Goal: Check status

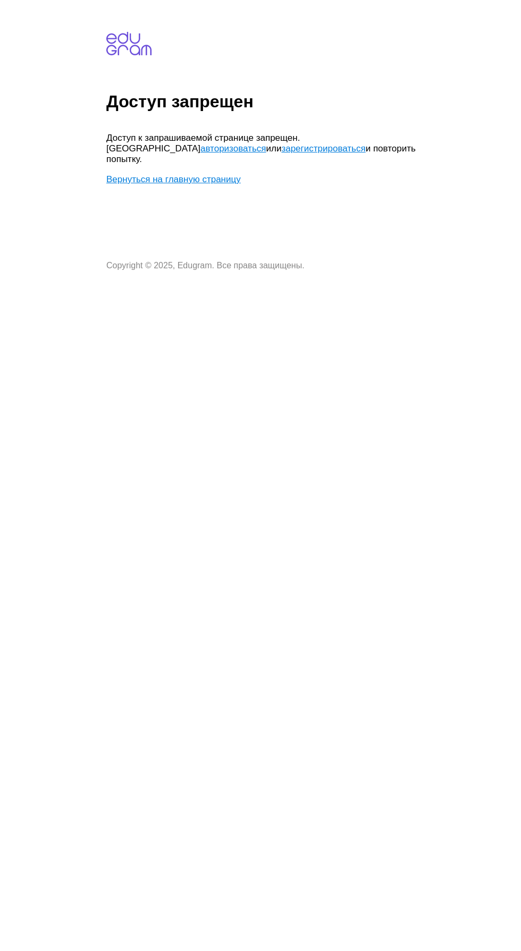
click at [200, 148] on link "авторизоваться" at bounding box center [232, 148] width 65 height 10
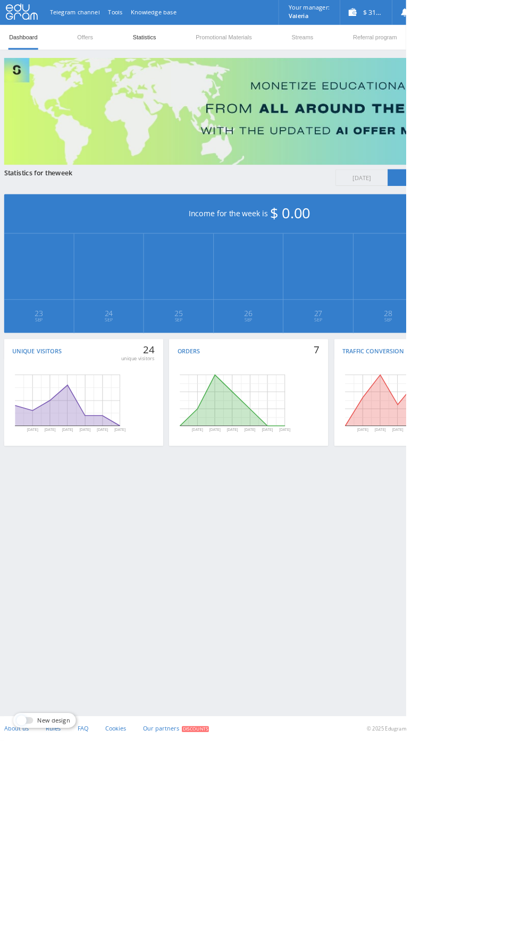
click at [194, 47] on link "Statistics" at bounding box center [185, 48] width 32 height 32
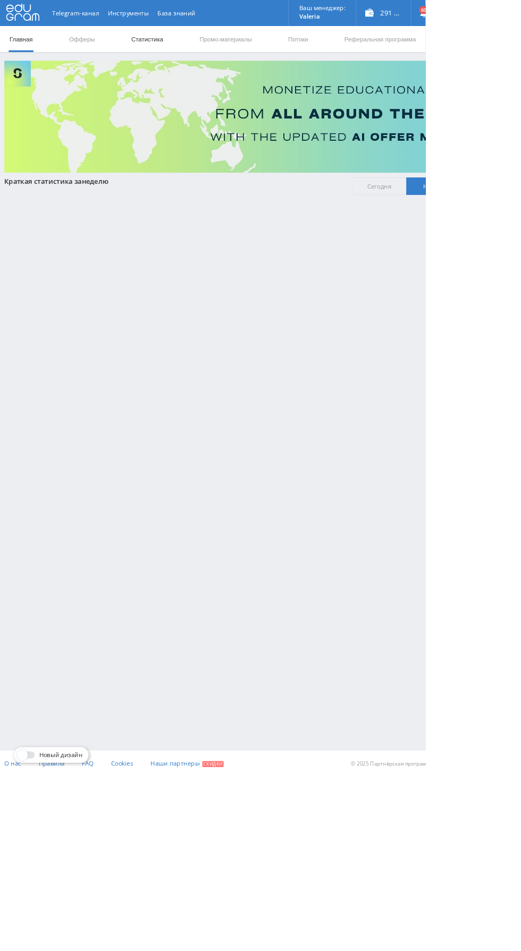
click at [179, 47] on link "Статистика" at bounding box center [179, 48] width 41 height 32
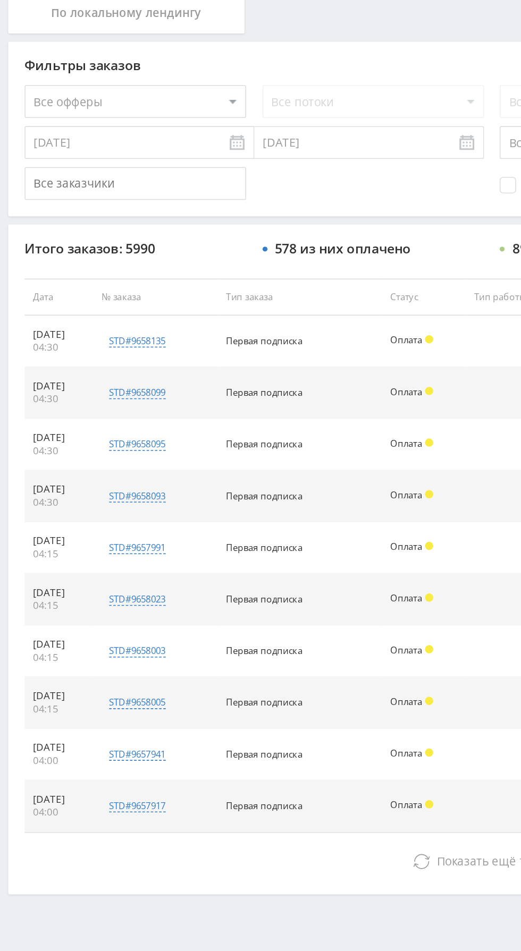
click at [108, 315] on select "Все офферы MyStylus MyStylus - Revshare Кэмп Studybay Автор24 Studybay Brazil S…" at bounding box center [87, 319] width 143 height 21
select select "376"
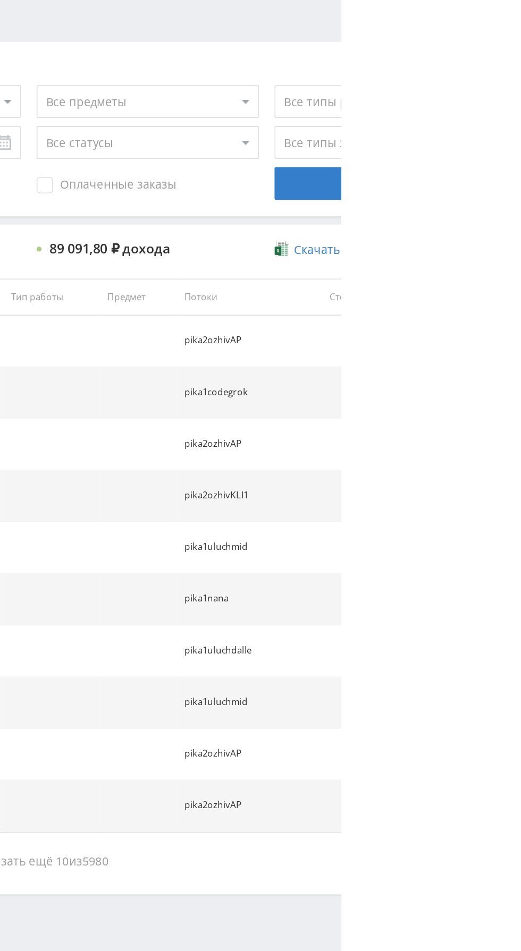
click at [401, 374] on span "Оплаченные заказы" at bounding box center [369, 374] width 90 height 11
click at [0, 0] on input "Оплаченные заказы" at bounding box center [0, 0] width 0 height 0
select select "2"
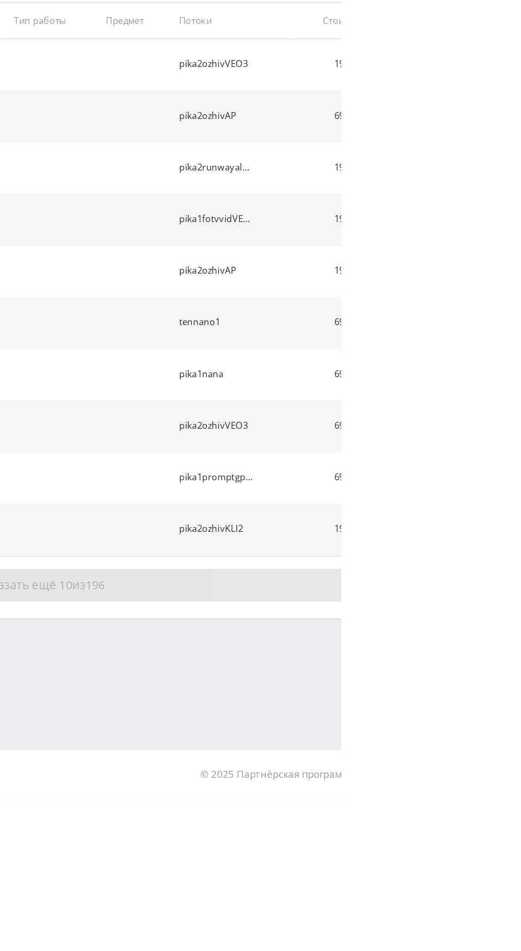
click at [423, 816] on button "Показать ещё 10 из 196" at bounding box center [319, 812] width 606 height 21
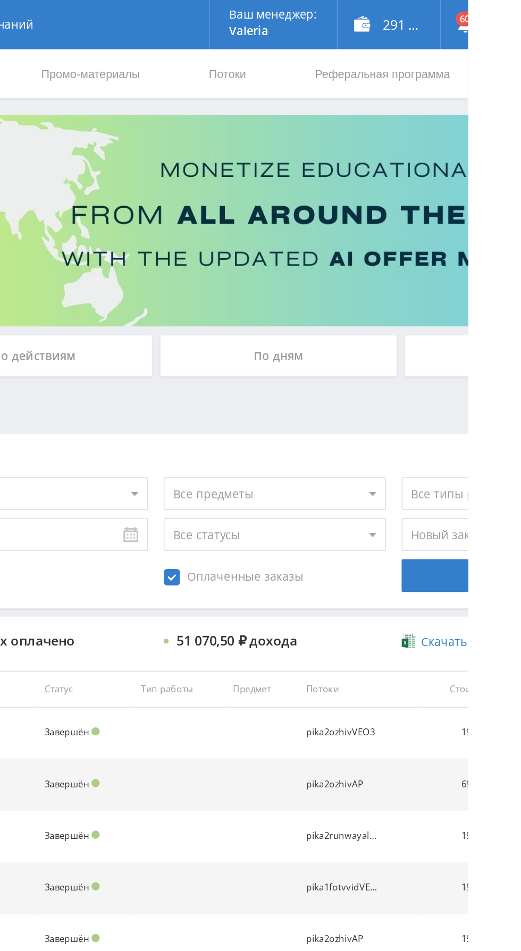
click at [417, 224] on div "По дням" at bounding box center [397, 230] width 153 height 27
click at [0, 0] on input "По дням" at bounding box center [0, 0] width 0 height 0
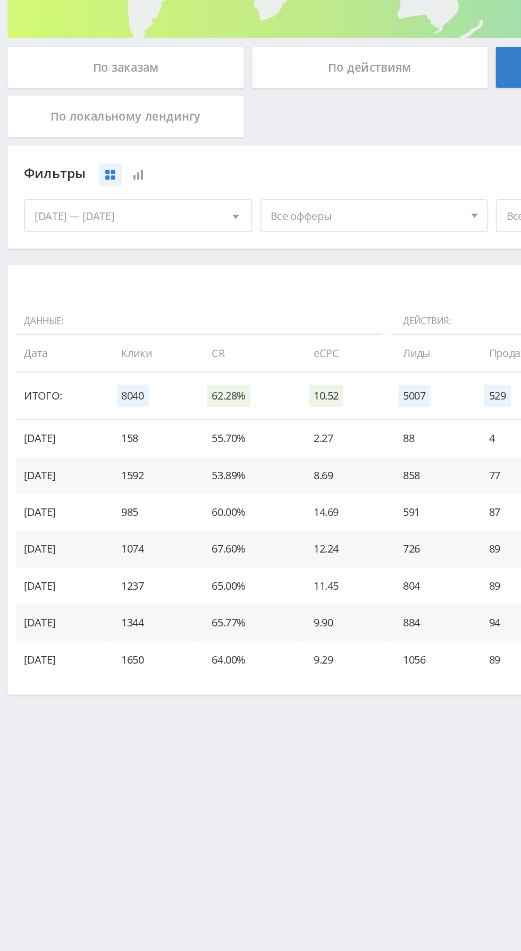
click at [235, 330] on span "Все офферы" at bounding box center [238, 327] width 124 height 20
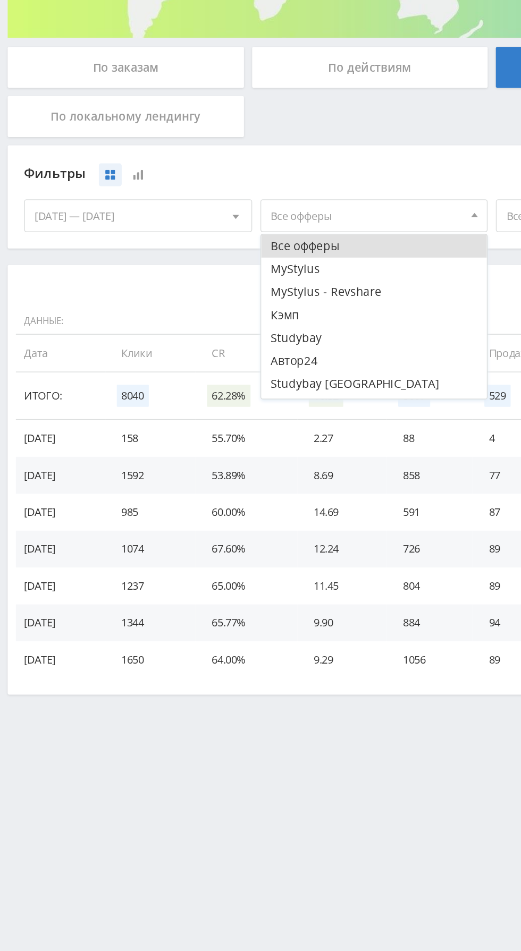
scroll to position [13, 0]
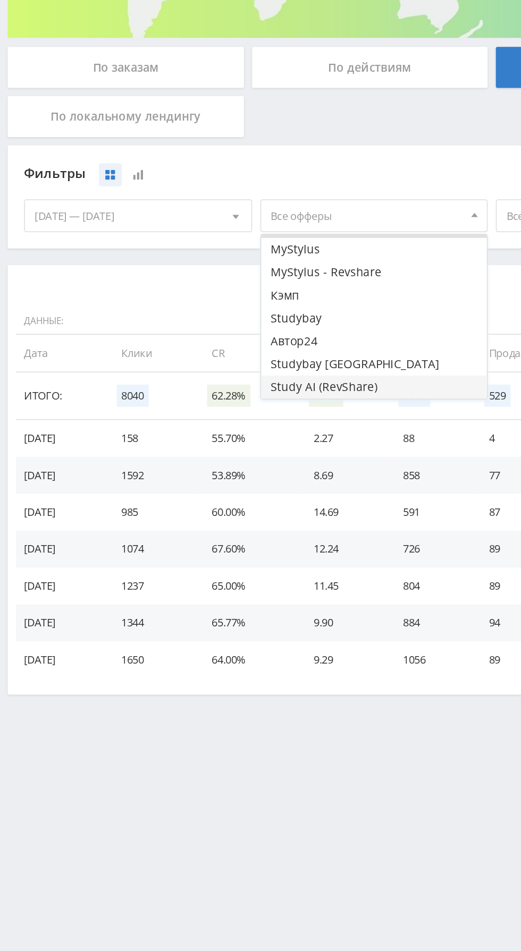
click at [217, 439] on button "Study AI (RevShare)" at bounding box center [242, 437] width 147 height 15
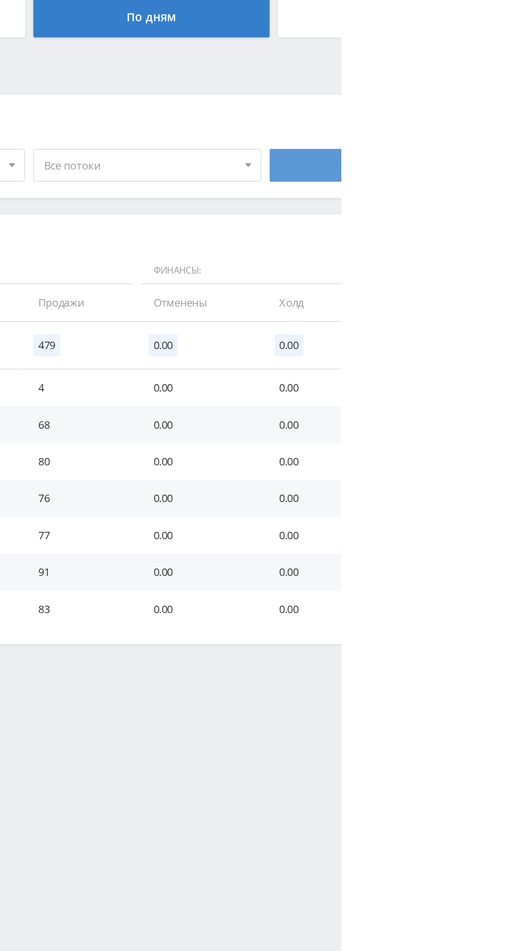
scroll to position [0, 0]
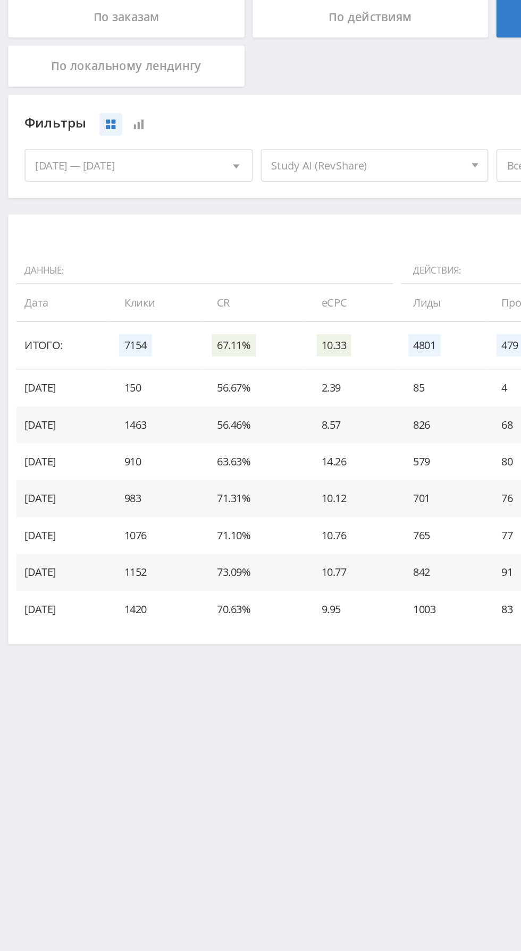
click at [118, 329] on div "23.09.2025 — 29.09.2025" at bounding box center [89, 327] width 147 height 20
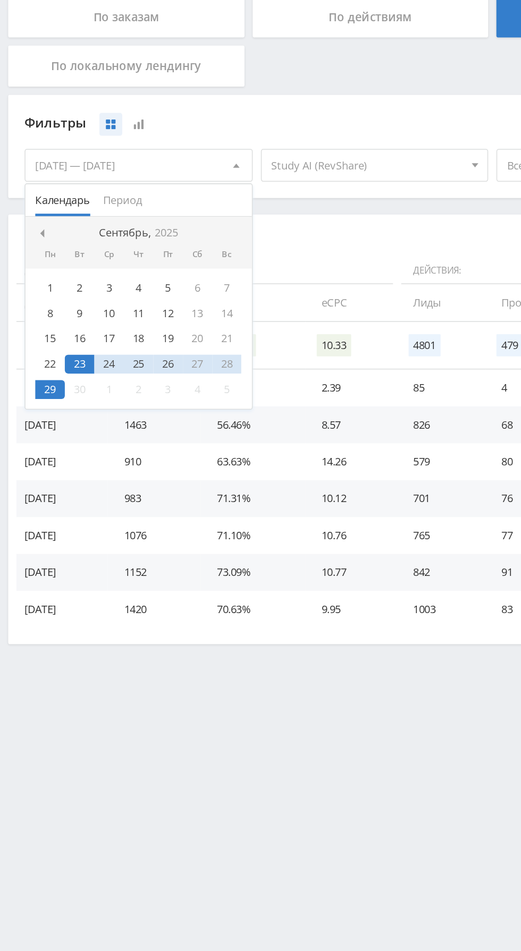
click at [33, 406] on div "1" at bounding box center [32, 406] width 19 height 12
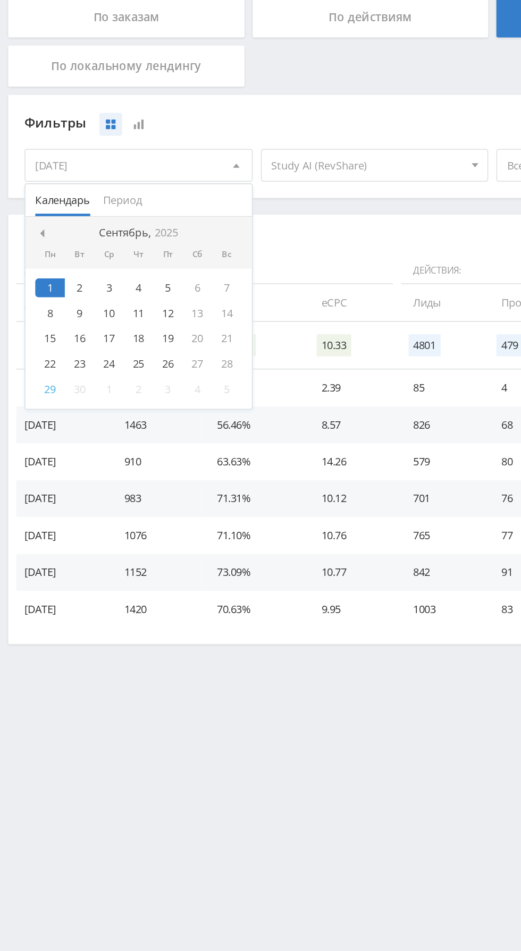
click at [32, 471] on div "29" at bounding box center [32, 472] width 19 height 12
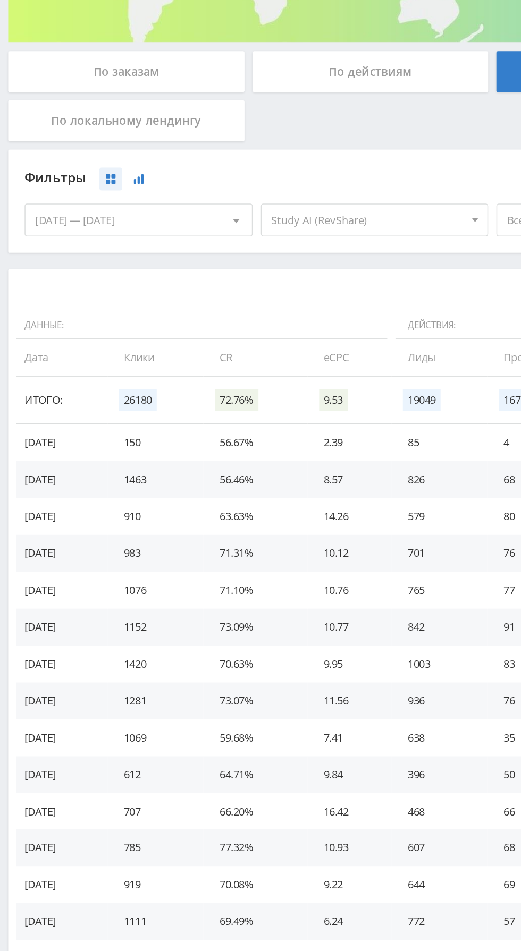
click at [89, 302] on icon at bounding box center [90, 300] width 6 height 6
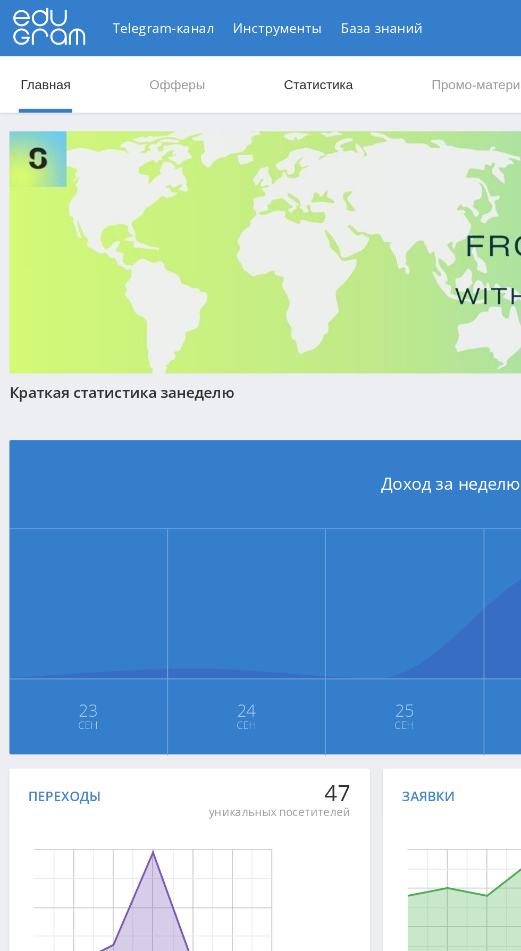
click at [179, 34] on link "Статистика" at bounding box center [179, 48] width 41 height 32
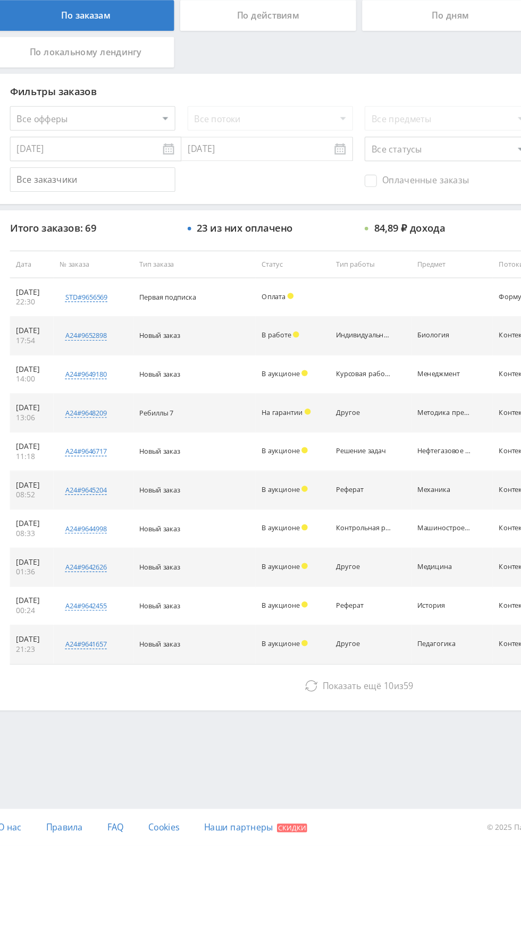
click at [372, 375] on span "Оплаченные заказы" at bounding box center [369, 374] width 90 height 11
click at [0, 0] on input "Оплаченные заказы" at bounding box center [0, 0] width 0 height 0
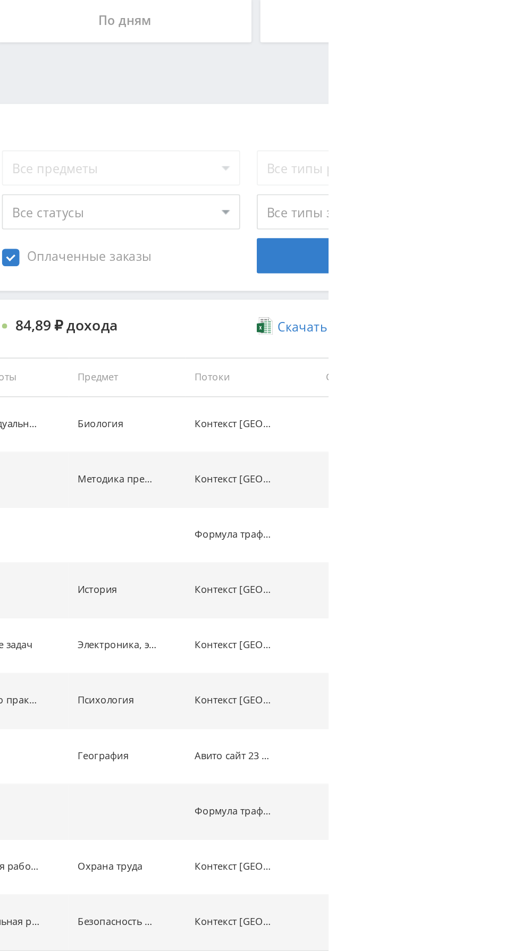
select select "2"
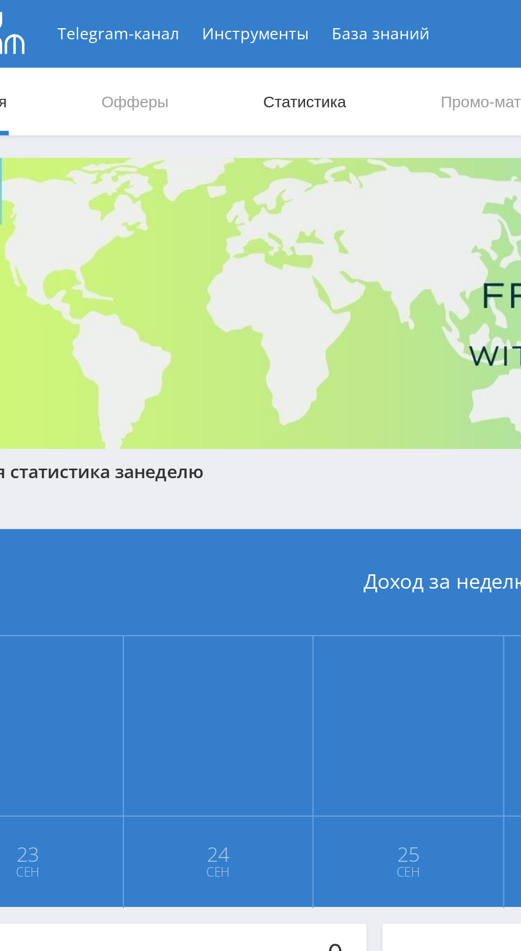
click at [183, 54] on link "Статистика" at bounding box center [179, 48] width 41 height 32
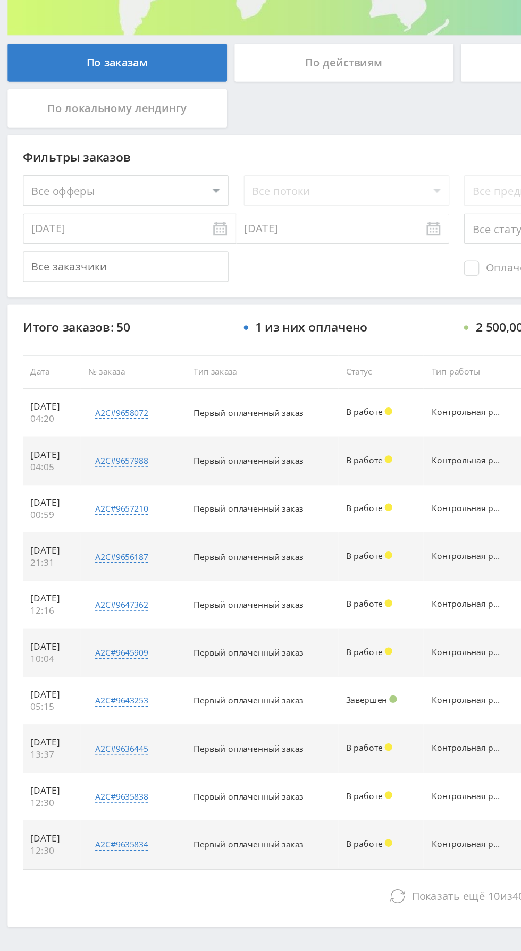
click at [125, 324] on select "Все офферы MyStylus MyStylus - Revshare Кэмп Studybay Автор24 Studybay [GEOGRAP…" at bounding box center [87, 319] width 143 height 21
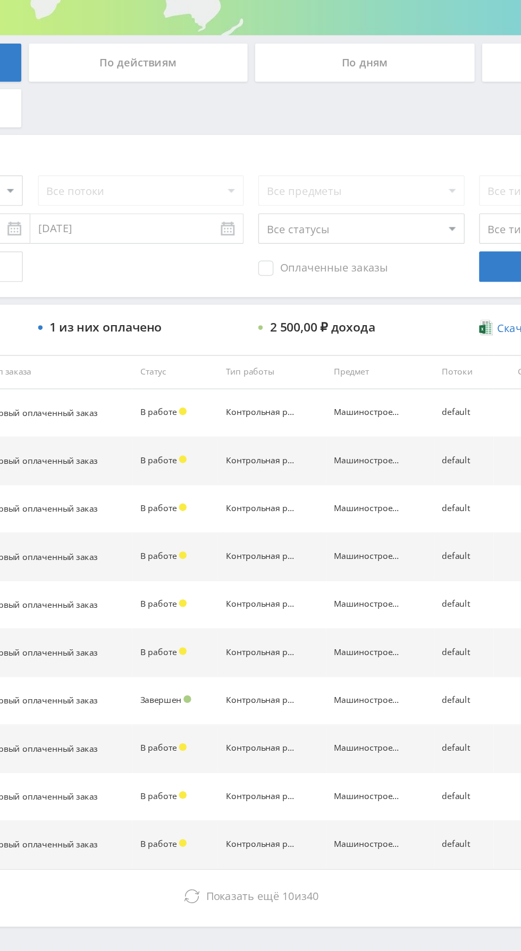
click at [384, 379] on span "Оплаченные заказы" at bounding box center [369, 374] width 90 height 11
click at [0, 0] on input "Оплаченные заказы" at bounding box center [0, 0] width 0 height 0
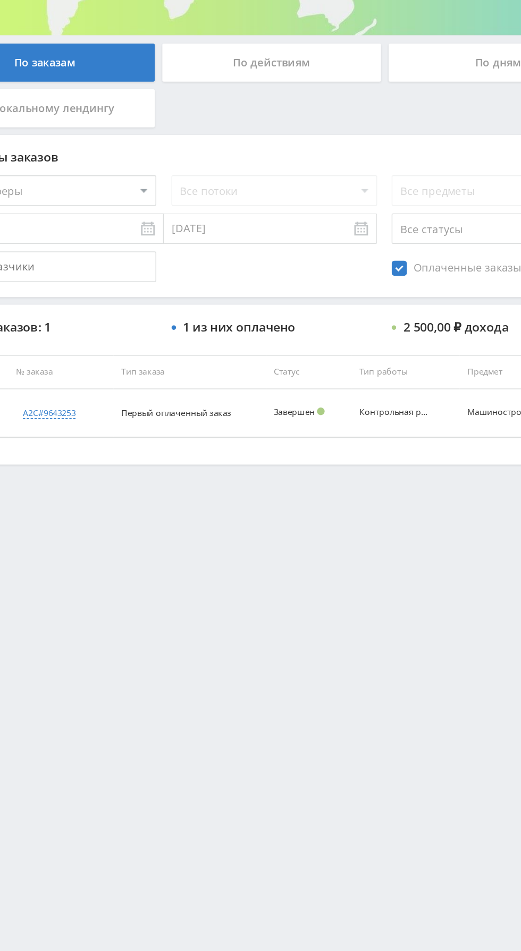
click at [345, 371] on span "Оплаченные заказы" at bounding box center [369, 374] width 90 height 11
click at [0, 0] on input "Оплаченные заказы" at bounding box center [0, 0] width 0 height 0
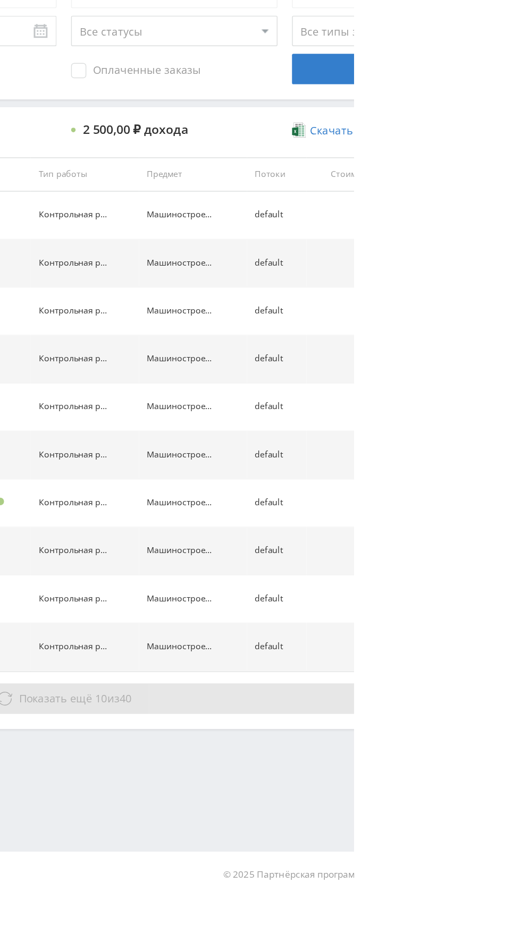
click at [421, 820] on button "Показать ещё 10 из 40" at bounding box center [319, 812] width 606 height 21
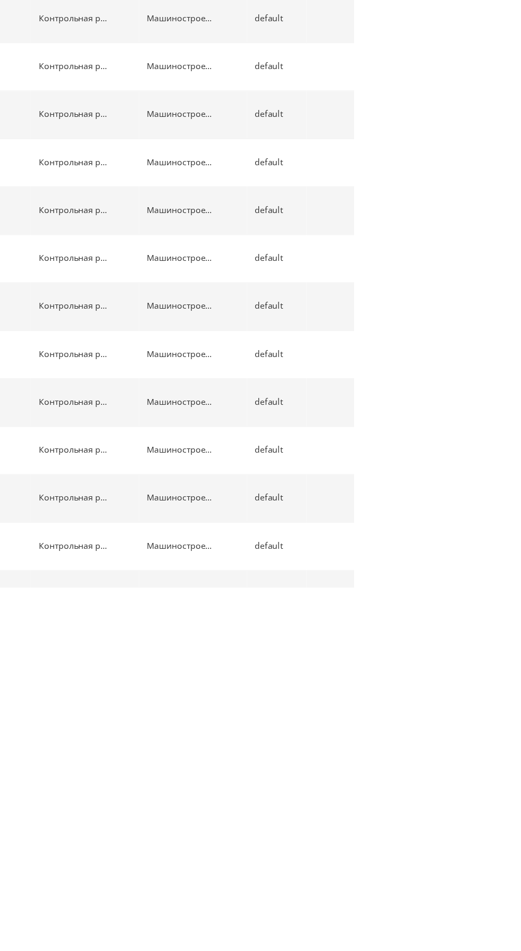
scroll to position [631, 0]
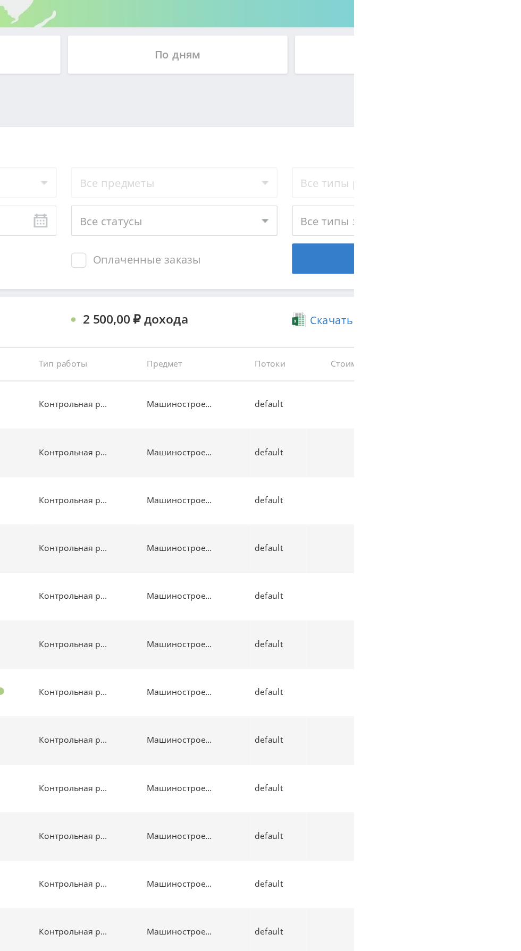
scroll to position [0, 0]
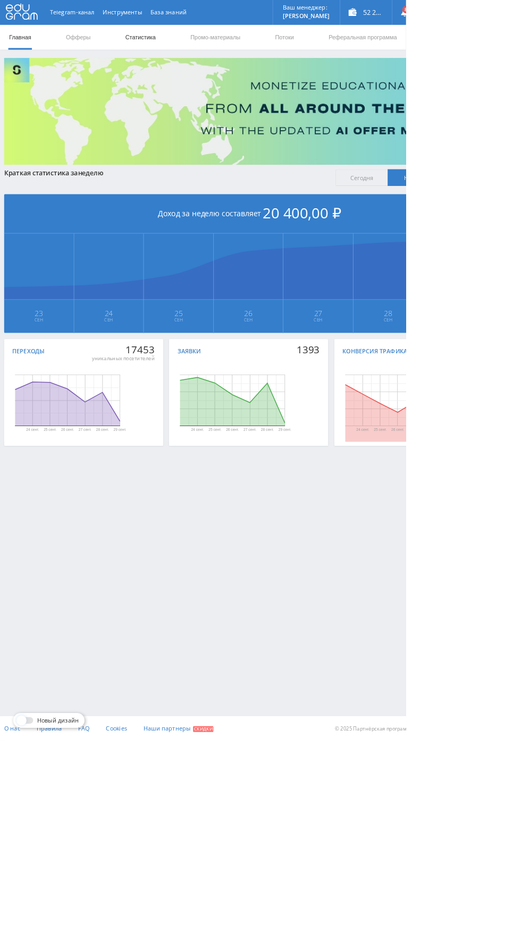
click at [190, 47] on link "Статистика" at bounding box center [179, 48] width 41 height 32
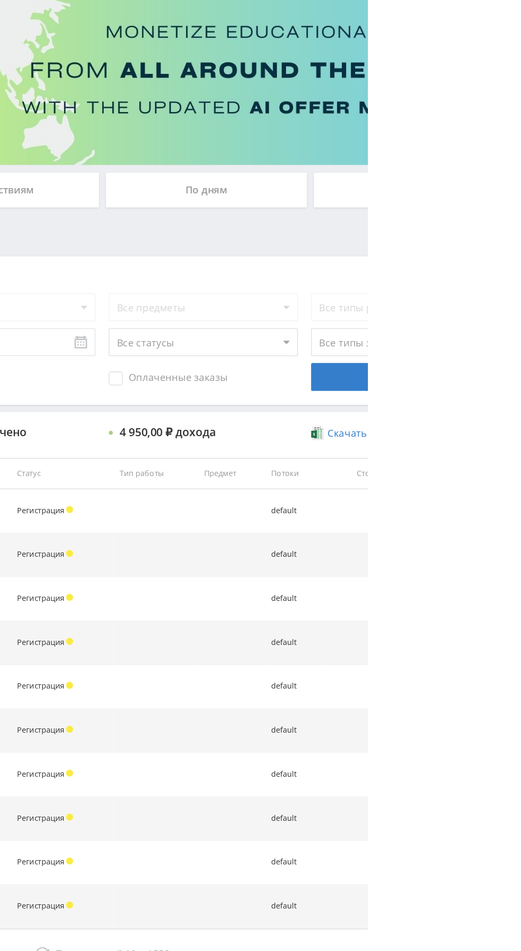
click at [429, 234] on div "По дням" at bounding box center [397, 230] width 153 height 27
click at [0, 0] on input "По дням" at bounding box center [0, 0] width 0 height 0
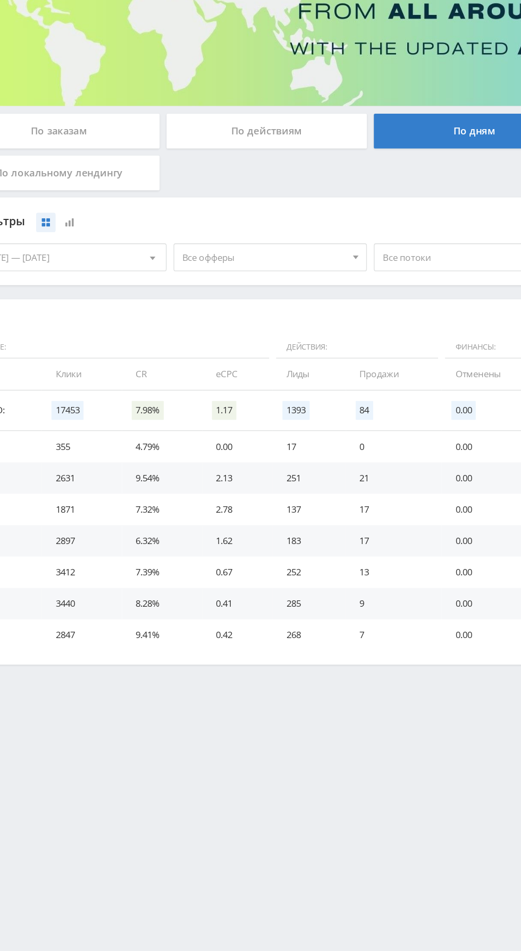
click at [245, 324] on span "Все офферы" at bounding box center [238, 327] width 124 height 20
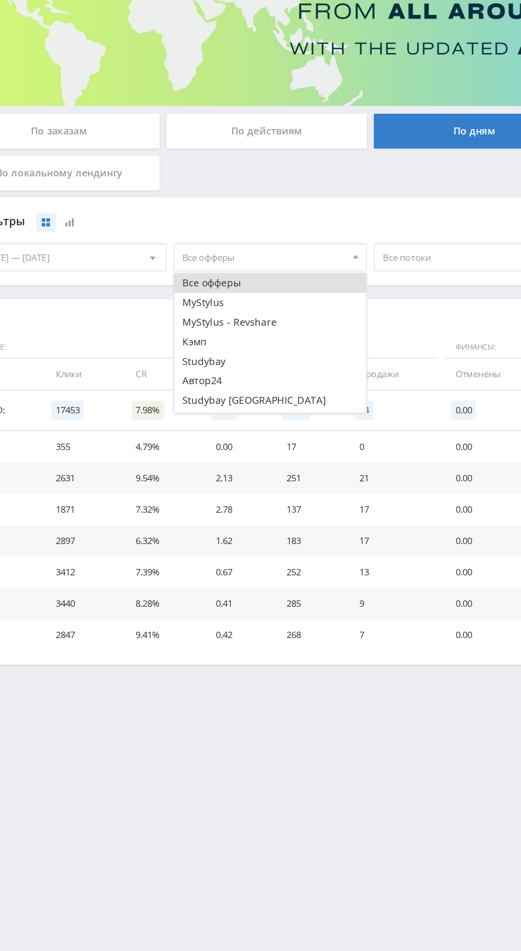
scroll to position [43, 0]
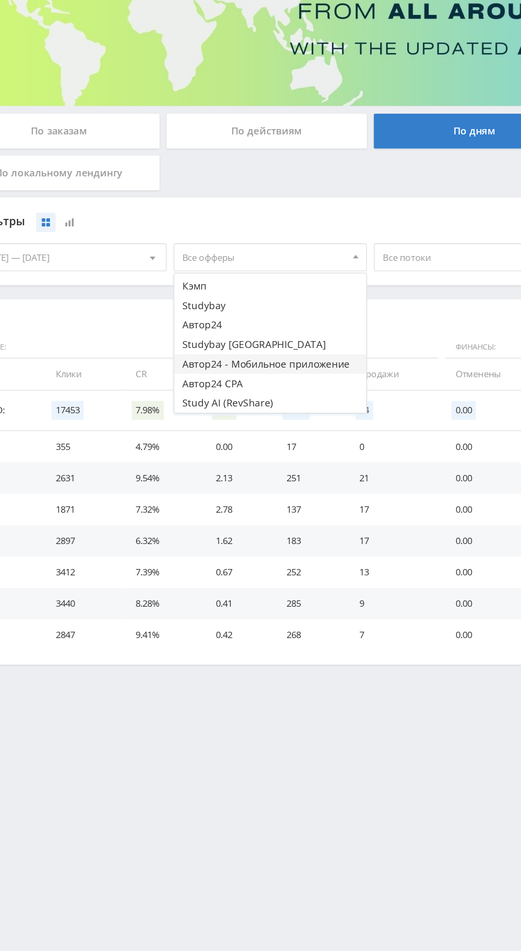
click at [242, 408] on button "Автор24 - Мобильное приложение" at bounding box center [242, 408] width 147 height 15
click at [249, 405] on button "Автор24 - Мобильное приложение" at bounding box center [242, 408] width 147 height 15
click at [246, 347] on button "Кэмп" at bounding box center [242, 348] width 147 height 15
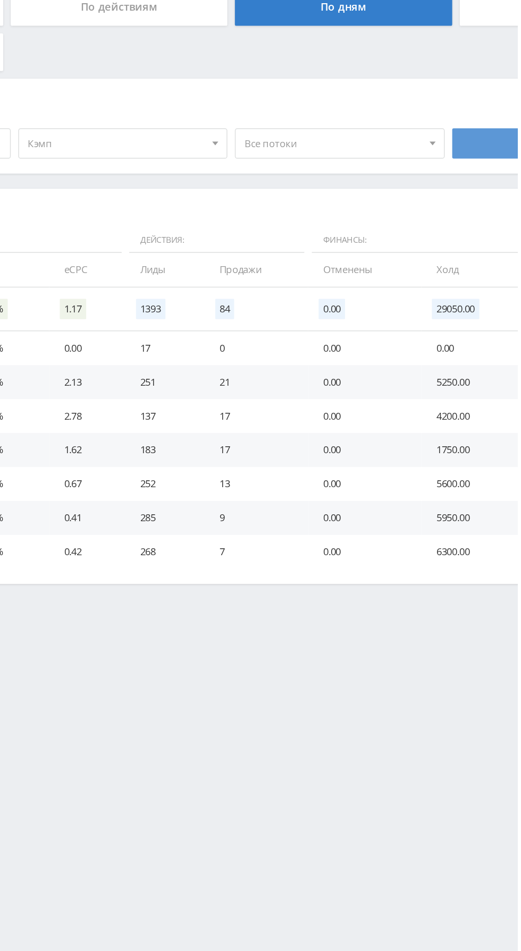
scroll to position [0, 0]
